Goal: Information Seeking & Learning: Learn about a topic

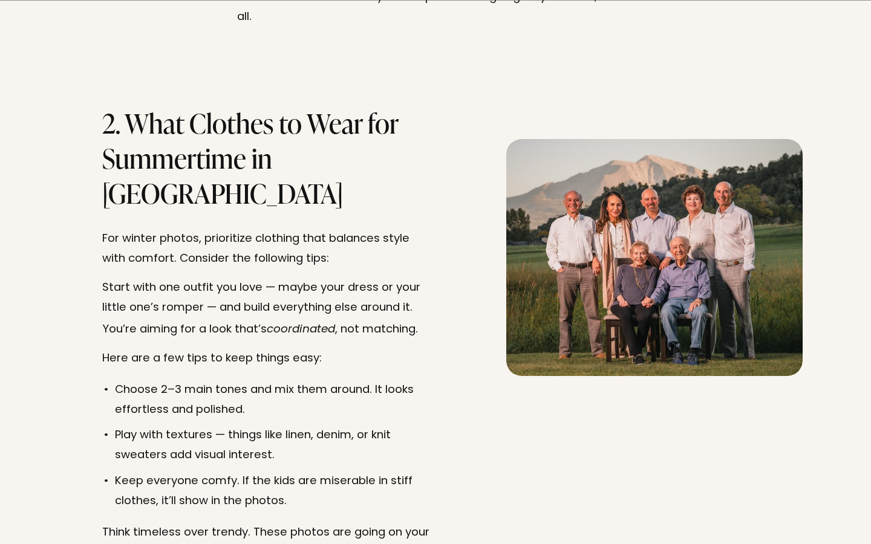
scroll to position [1337, 0]
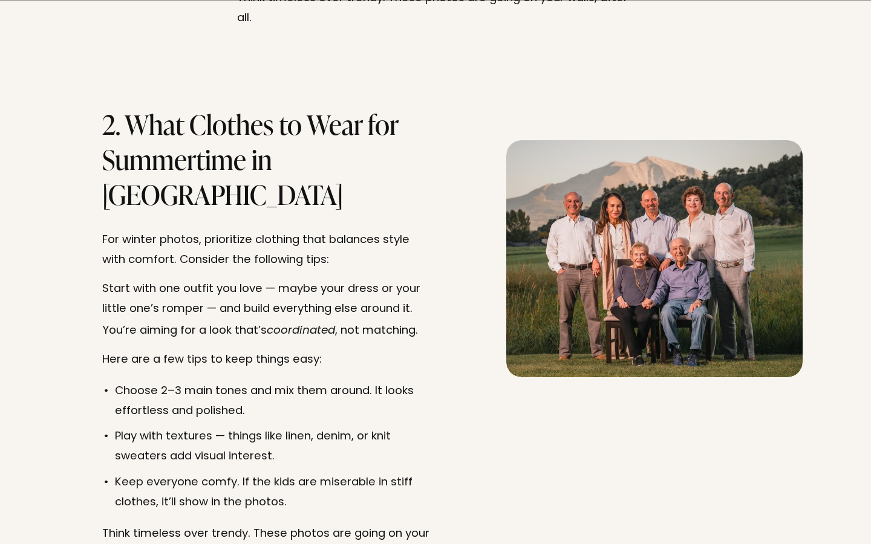
click at [614, 236] on div at bounding box center [654, 258] width 296 height 237
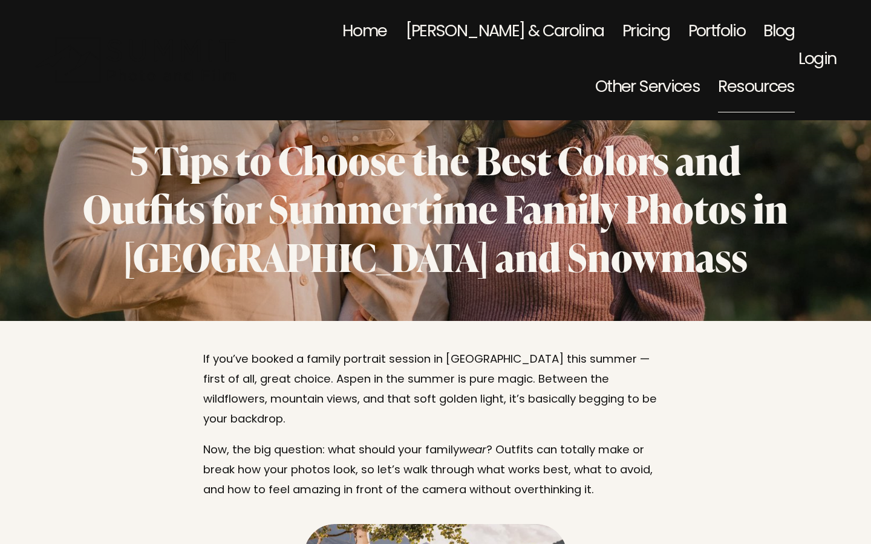
scroll to position [0, 0]
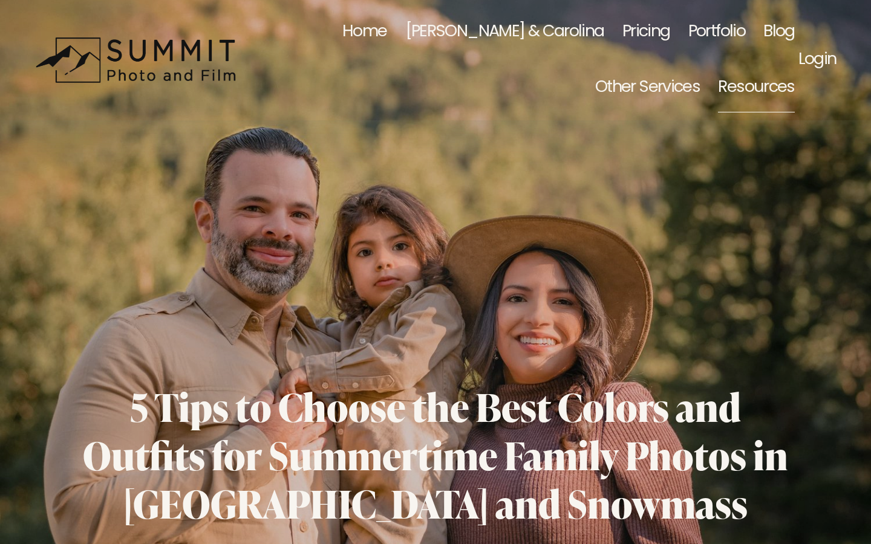
click at [467, 28] on link "[PERSON_NAME] & Carolina" at bounding box center [504, 32] width 199 height 56
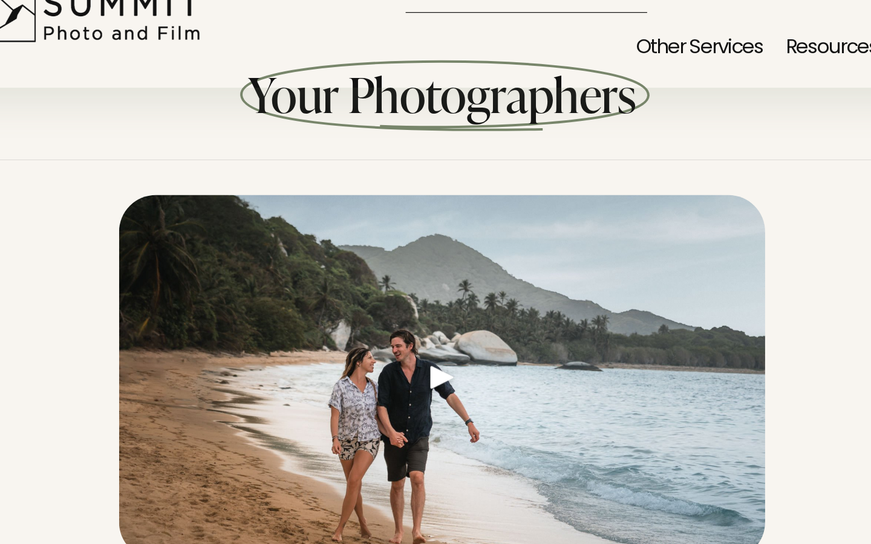
click at [440, 361] on link at bounding box center [435, 373] width 532 height 328
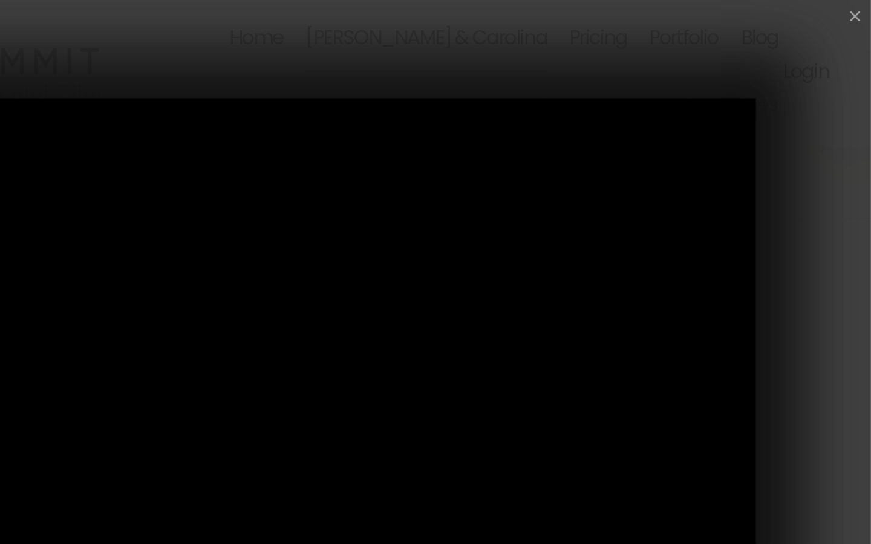
click at [859, 19] on button "button" at bounding box center [857, 13] width 15 height 15
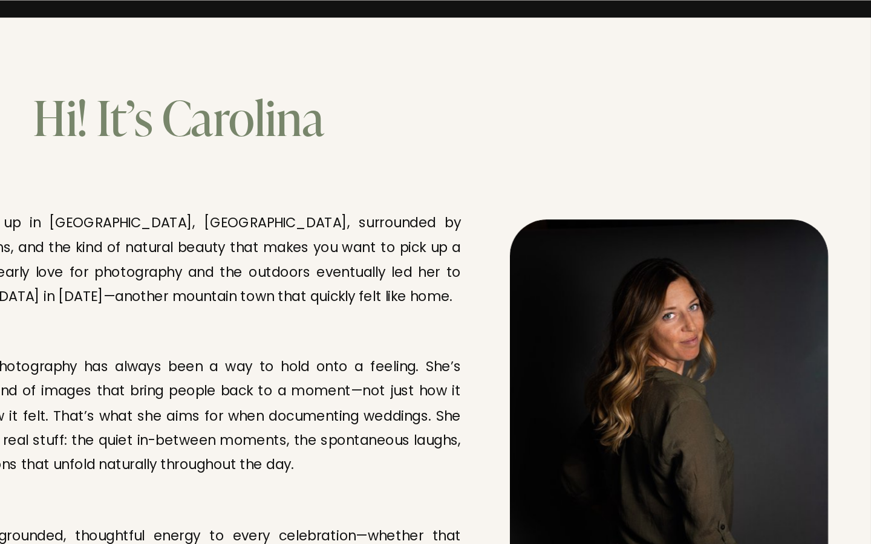
scroll to position [1262, 0]
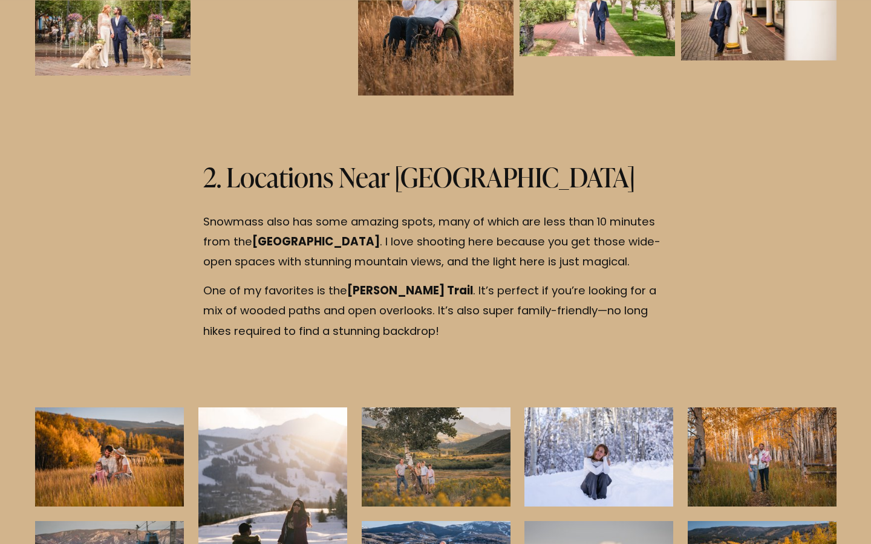
scroll to position [1259, 0]
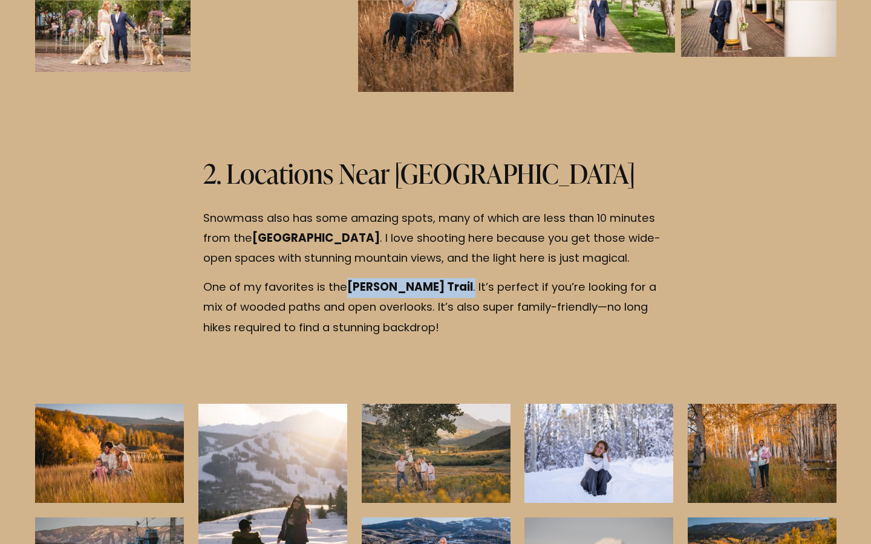
drag, startPoint x: 438, startPoint y: 258, endPoint x: 350, endPoint y: 257, distance: 88.3
click at [350, 278] on p "One of my favorites is the Tom Blake Trail . It’s perfect if you’re looking for…" at bounding box center [435, 308] width 464 height 60
copy p "Tom Blake Trail ."
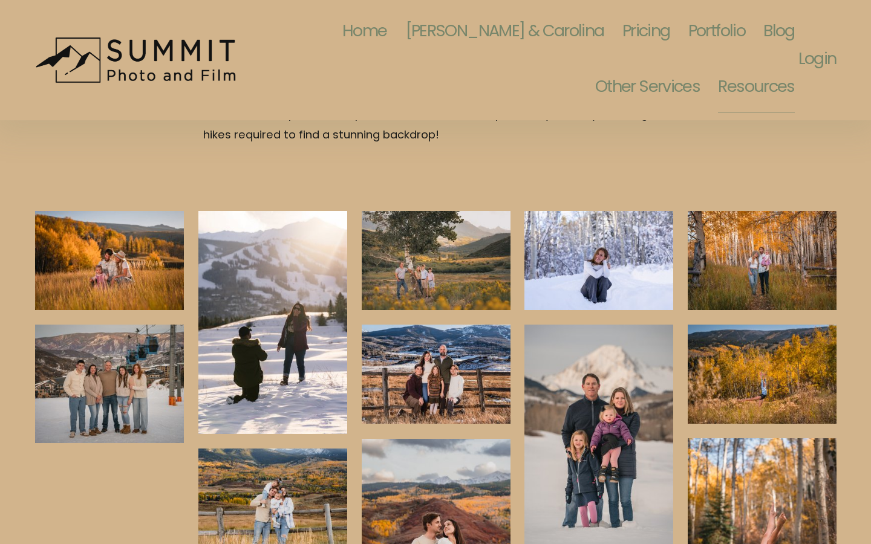
scroll to position [1075, 0]
